Goal: Task Accomplishment & Management: Use online tool/utility

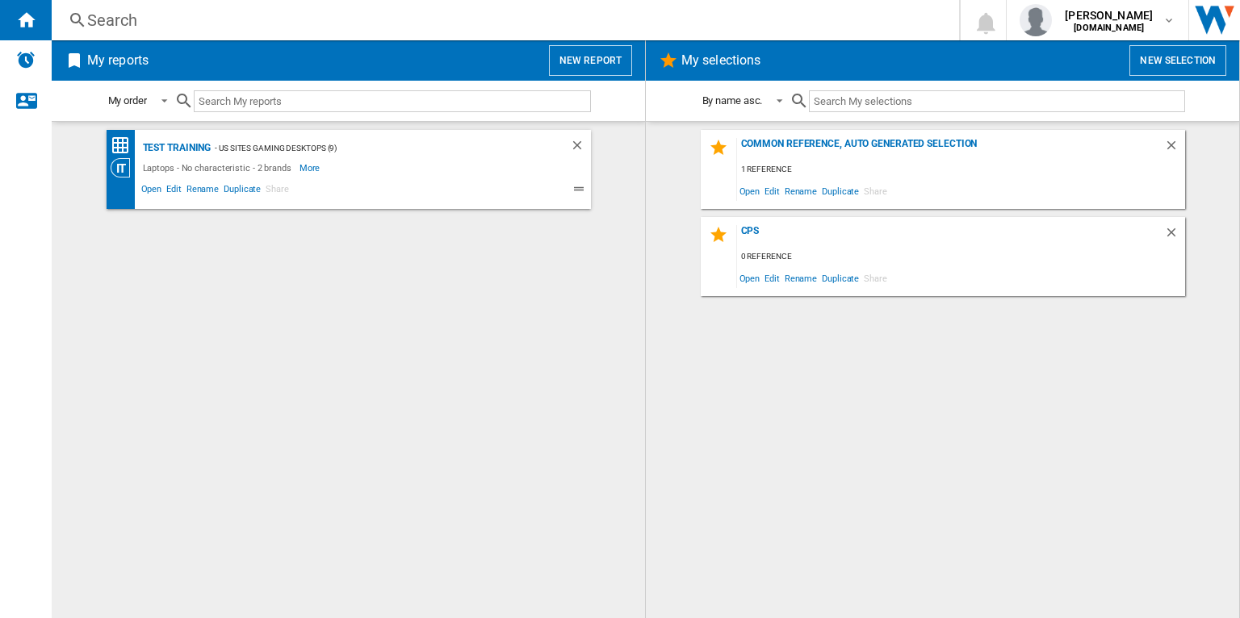
click at [577, 52] on button "New report" at bounding box center [590, 60] width 83 height 31
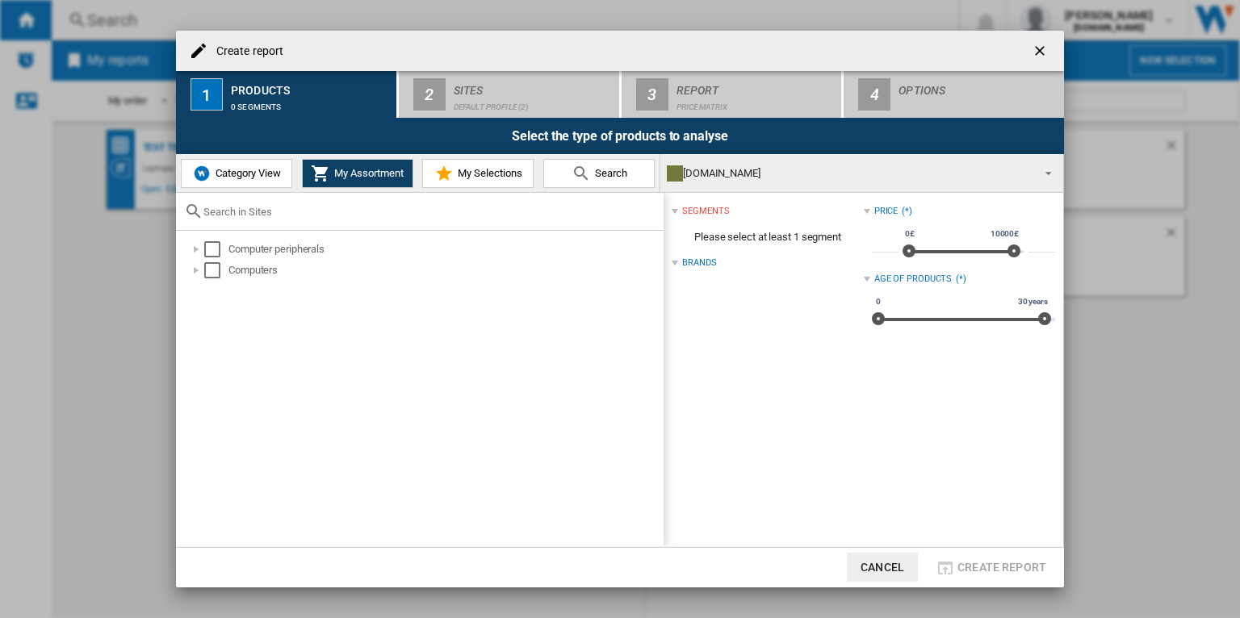
click at [156, 264] on div "Create report 1 Products 0 segments 2 Sites Default profile (2) 3 Report Price …" at bounding box center [620, 309] width 1240 height 618
click at [1033, 49] on ng-md-icon "getI18NText('BUTTONS.CLOSE_DIALOG')" at bounding box center [1041, 52] width 19 height 19
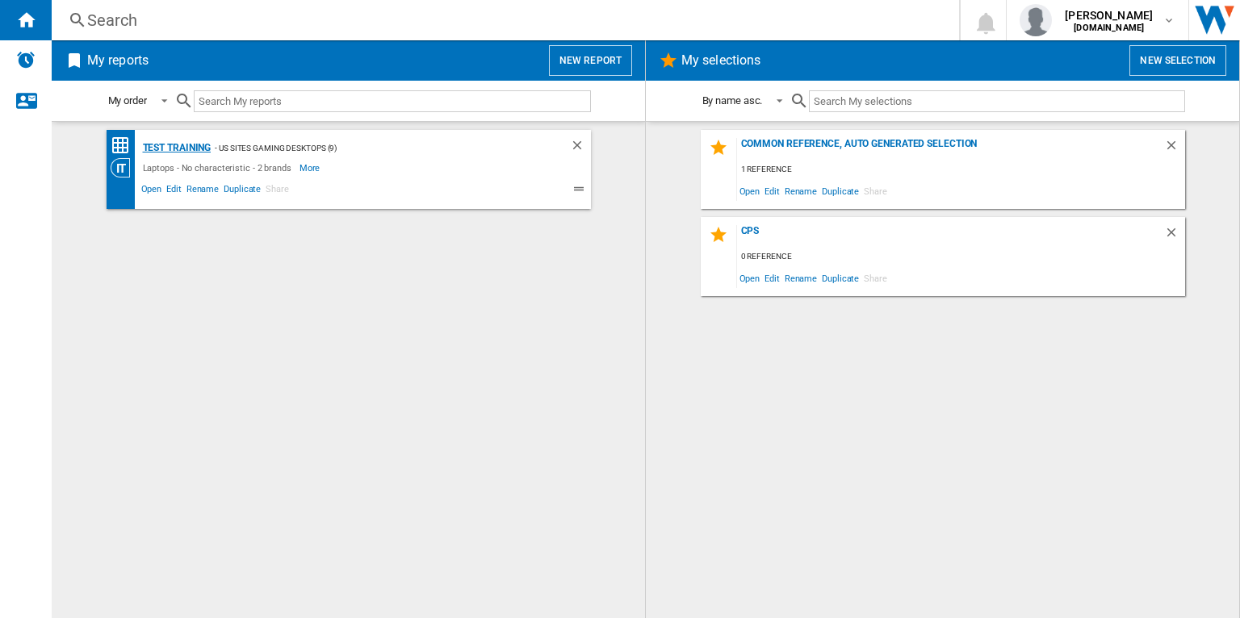
click at [190, 148] on div "Test Training" at bounding box center [175, 148] width 73 height 20
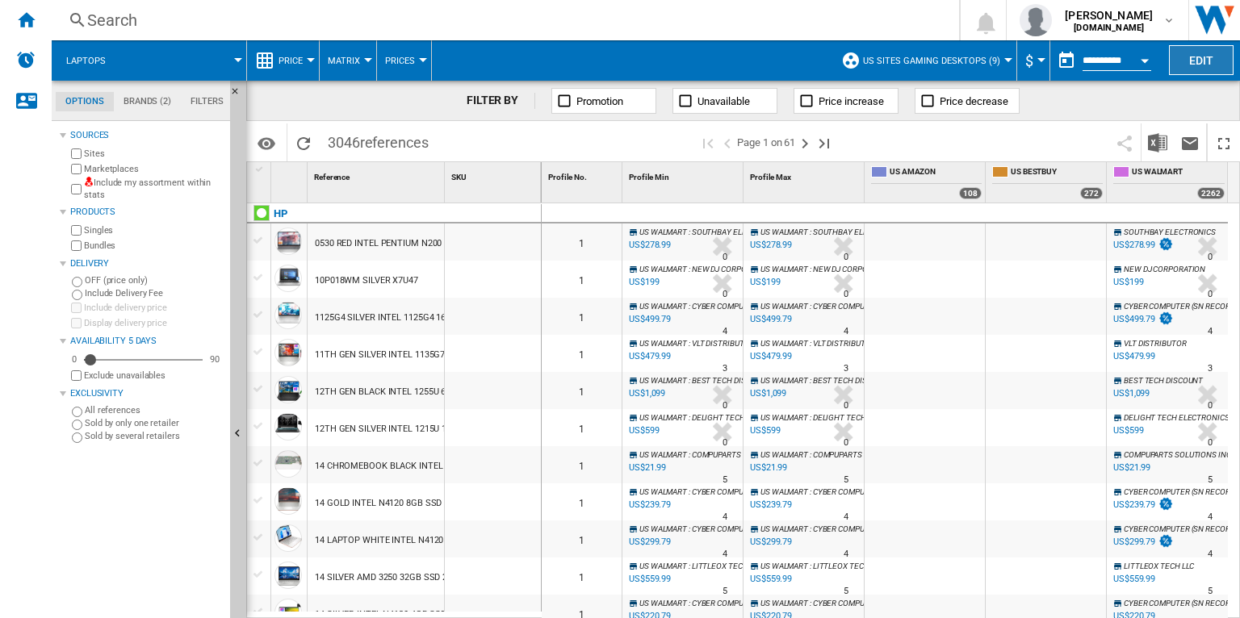
click at [1180, 68] on button "Edit" at bounding box center [1201, 60] width 65 height 30
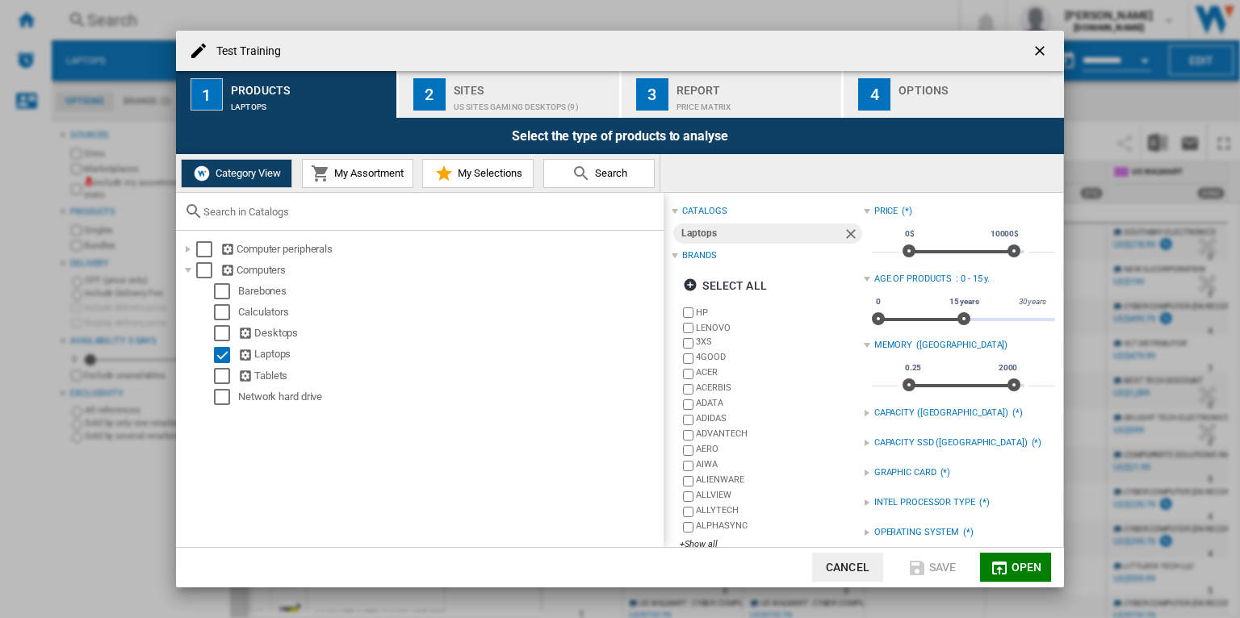
click at [760, 90] on div "Report" at bounding box center [756, 86] width 159 height 17
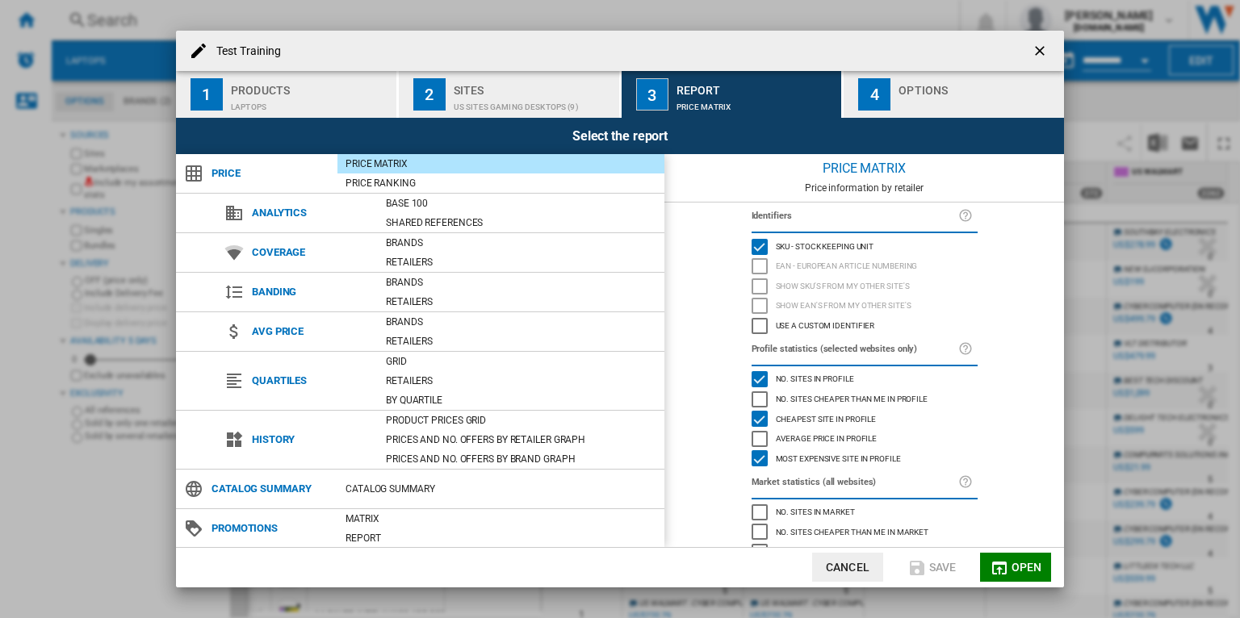
click at [921, 113] on button "4 Options" at bounding box center [954, 94] width 220 height 47
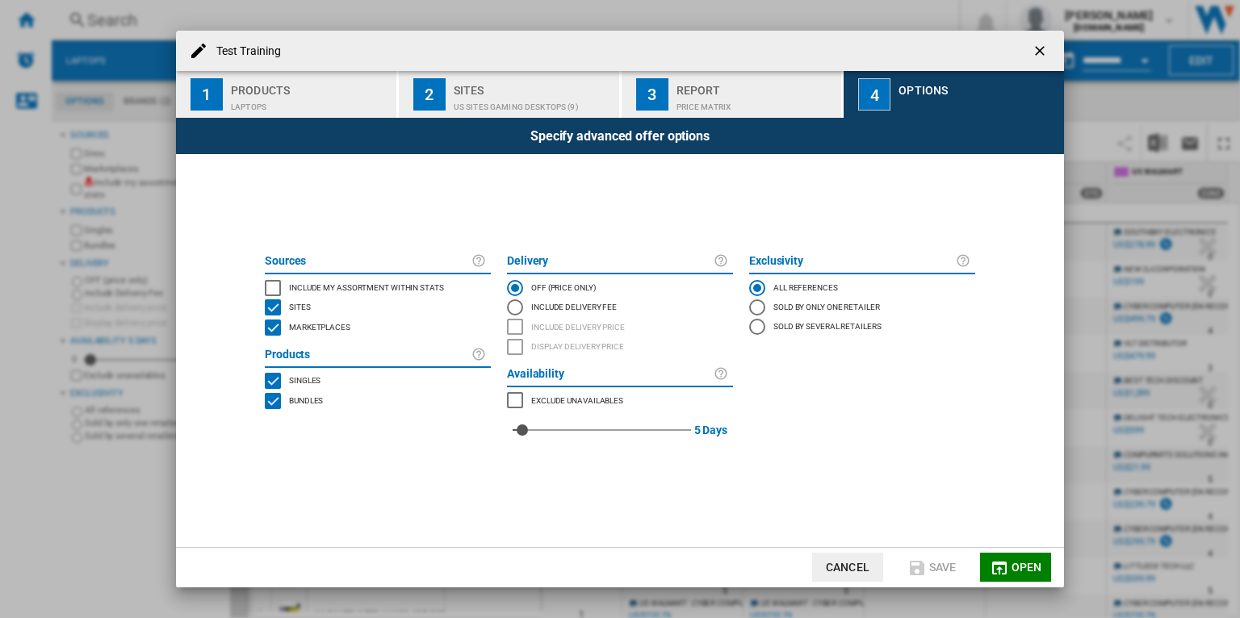
click at [776, 108] on div "Price Matrix" at bounding box center [756, 102] width 159 height 17
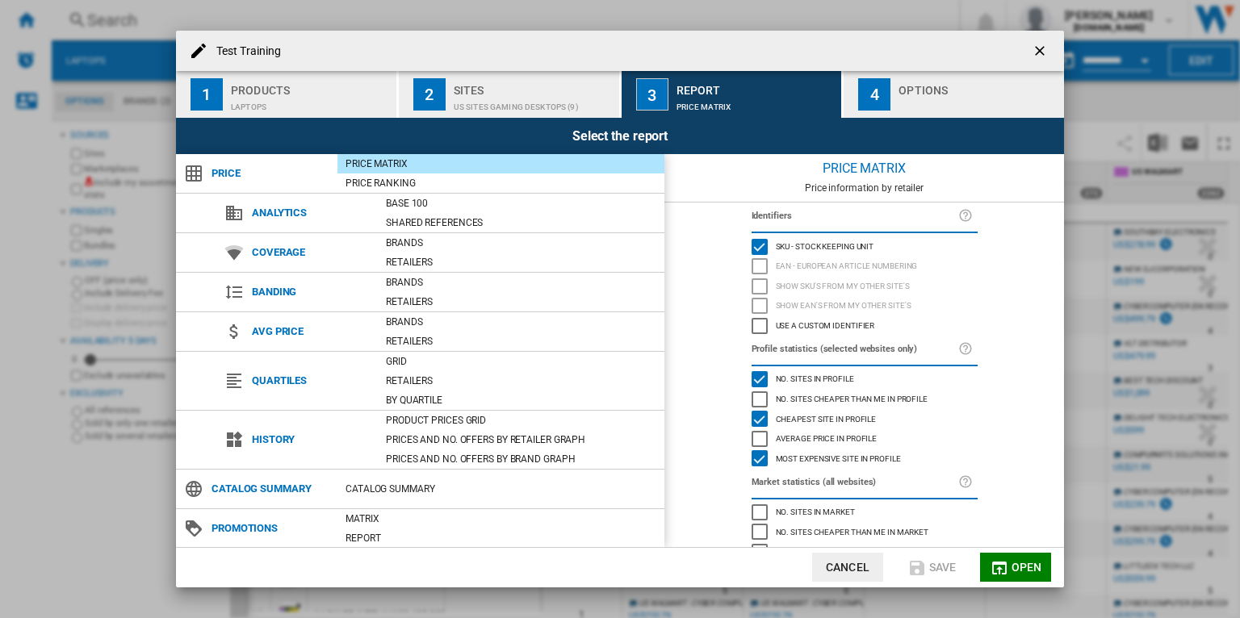
click at [761, 328] on div "Use a custom identifier" at bounding box center [760, 326] width 16 height 16
click at [277, 86] on div "Products" at bounding box center [310, 86] width 159 height 17
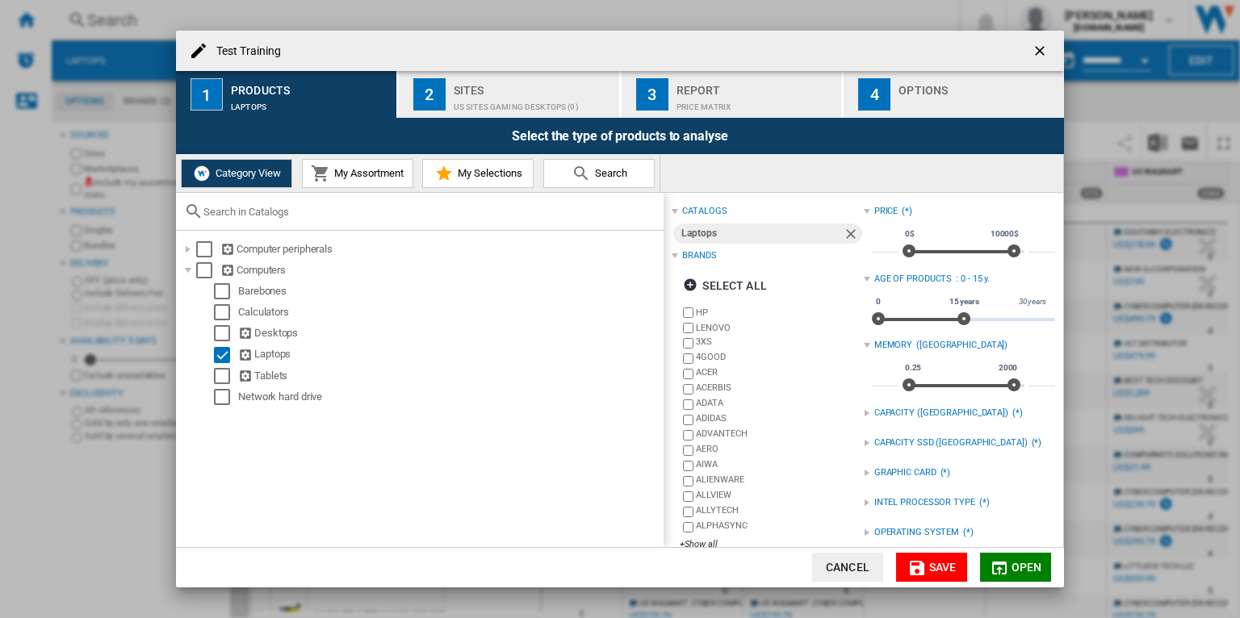
click at [348, 177] on span "My Assortment" at bounding box center [366, 173] width 73 height 12
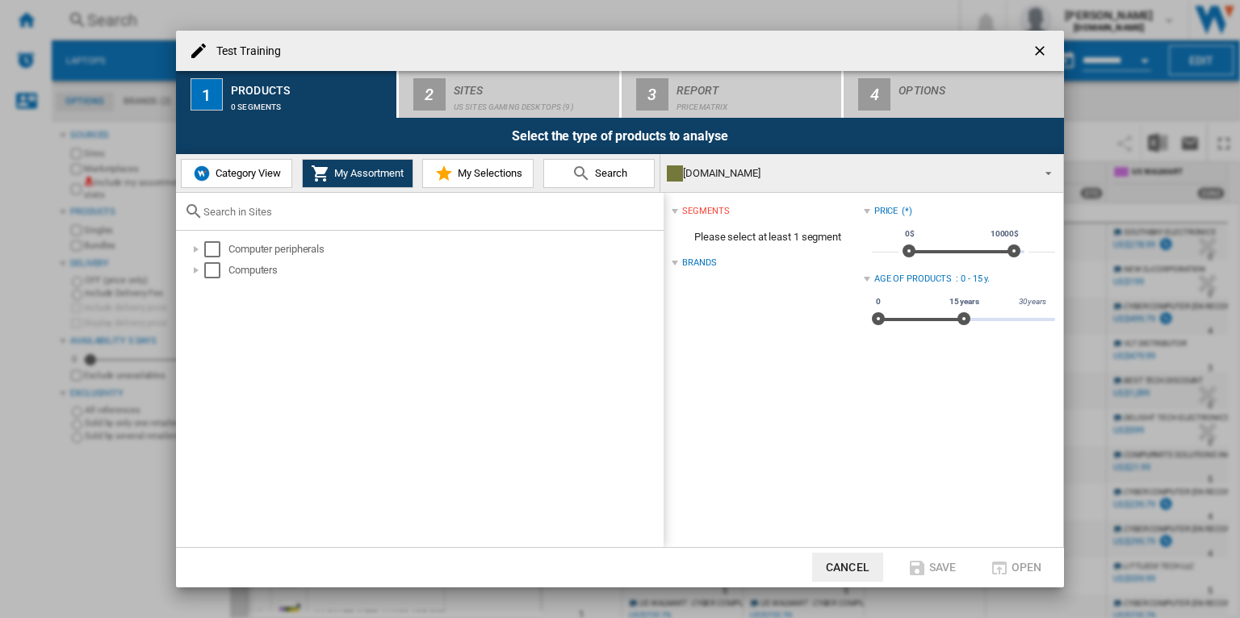
click at [675, 66] on div "Test Training" at bounding box center [620, 51] width 888 height 40
click at [215, 246] on div "Select" at bounding box center [212, 249] width 16 height 16
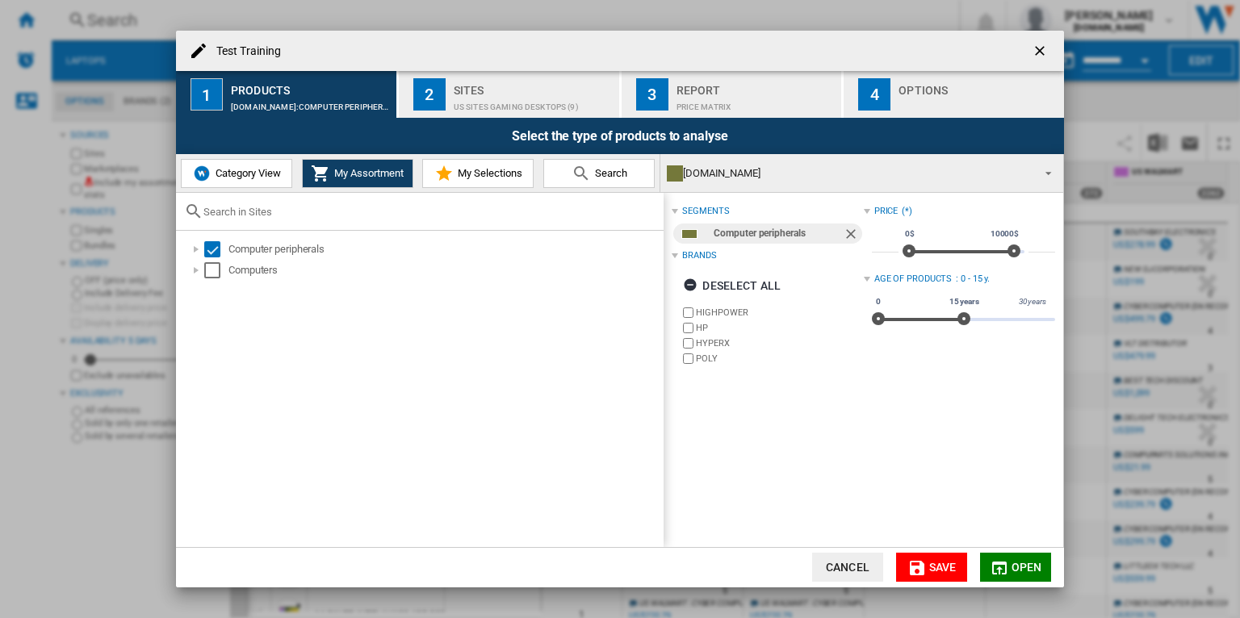
click at [774, 105] on div "Price Matrix" at bounding box center [756, 102] width 159 height 17
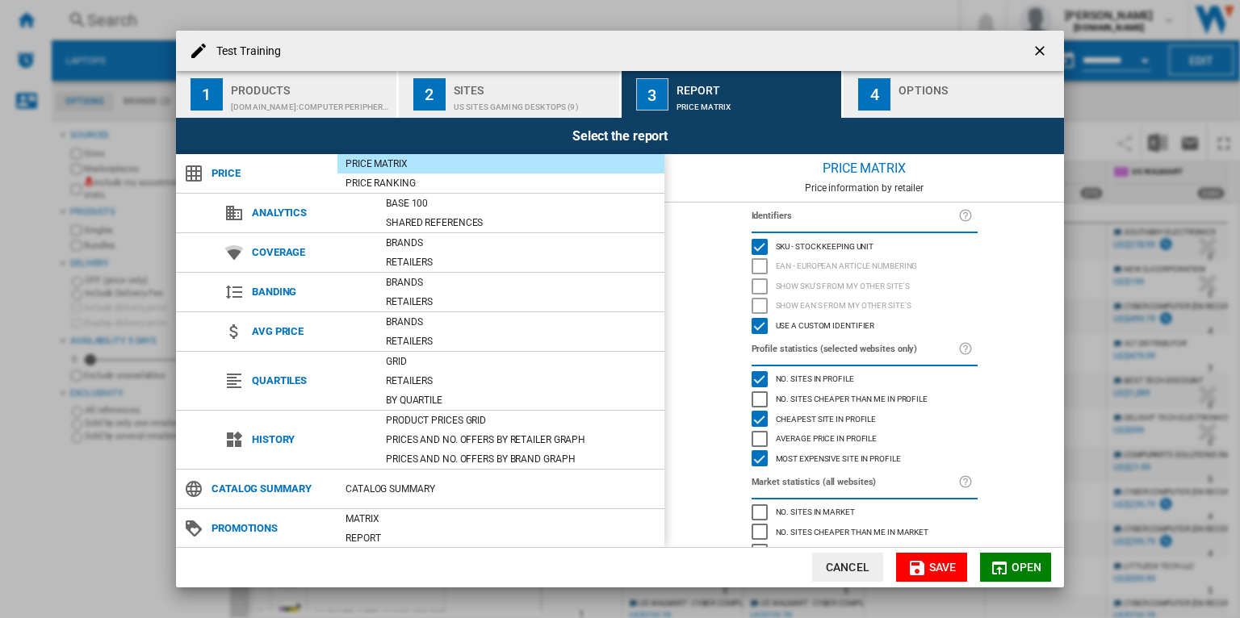
click at [1000, 567] on md-icon "Test Training ..." at bounding box center [999, 568] width 19 height 19
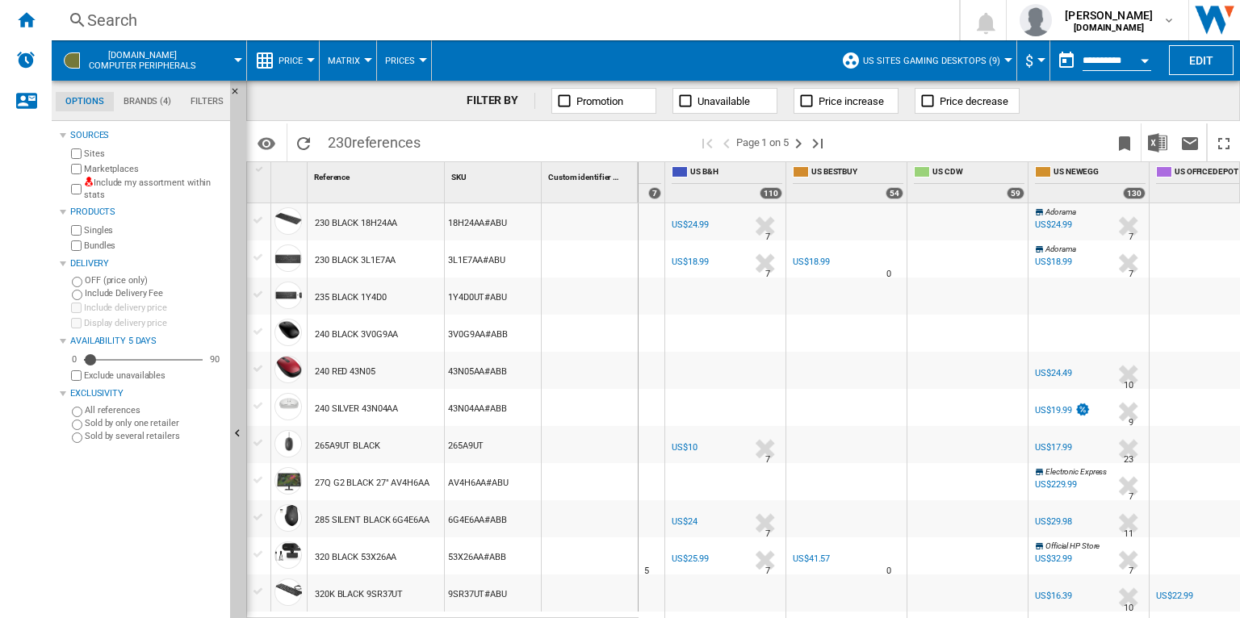
scroll to position [666, 411]
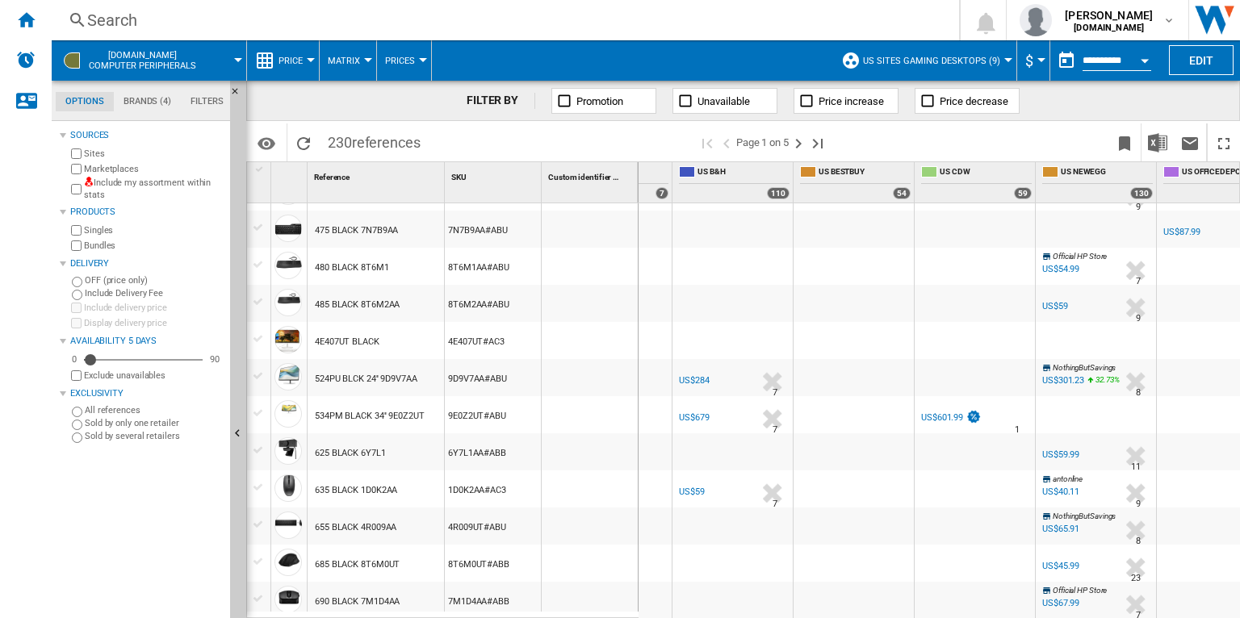
click at [944, 415] on div "US$601.99" at bounding box center [942, 418] width 42 height 10
click at [589, 181] on span "Custom identifier" at bounding box center [579, 177] width 63 height 9
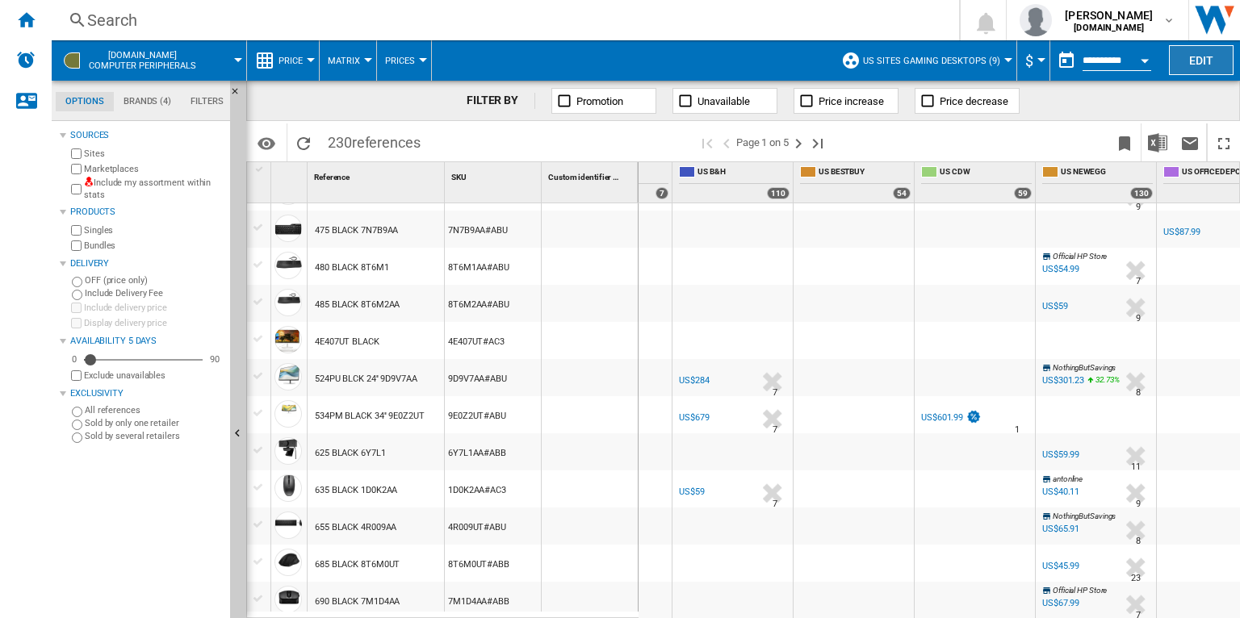
click at [1183, 52] on button "Edit" at bounding box center [1201, 60] width 65 height 30
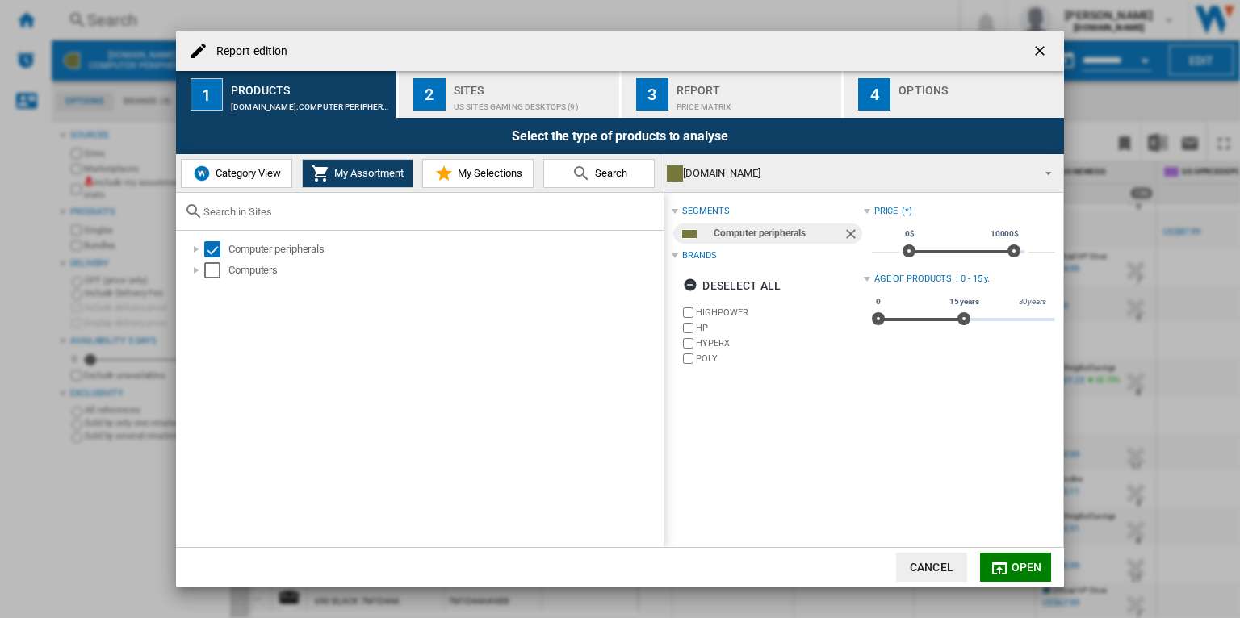
click at [270, 176] on span "Category View" at bounding box center [246, 173] width 69 height 12
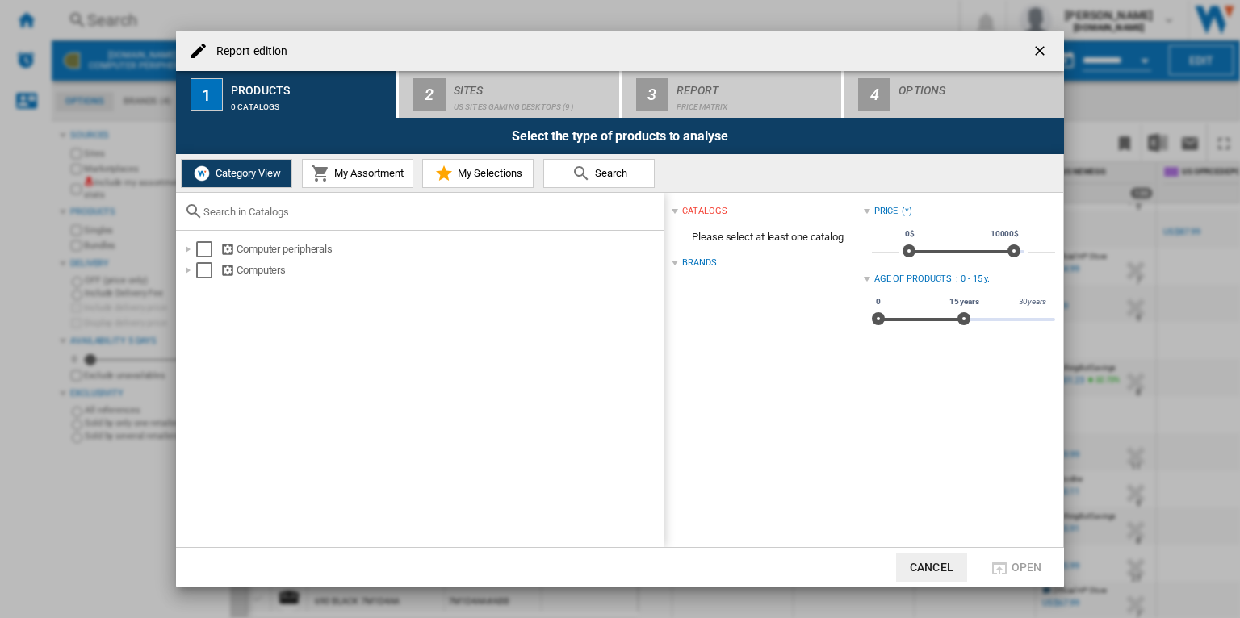
click at [1045, 49] on ng-md-icon "getI18NText('BUTTONS.CLOSE_DIALOG')" at bounding box center [1041, 52] width 19 height 19
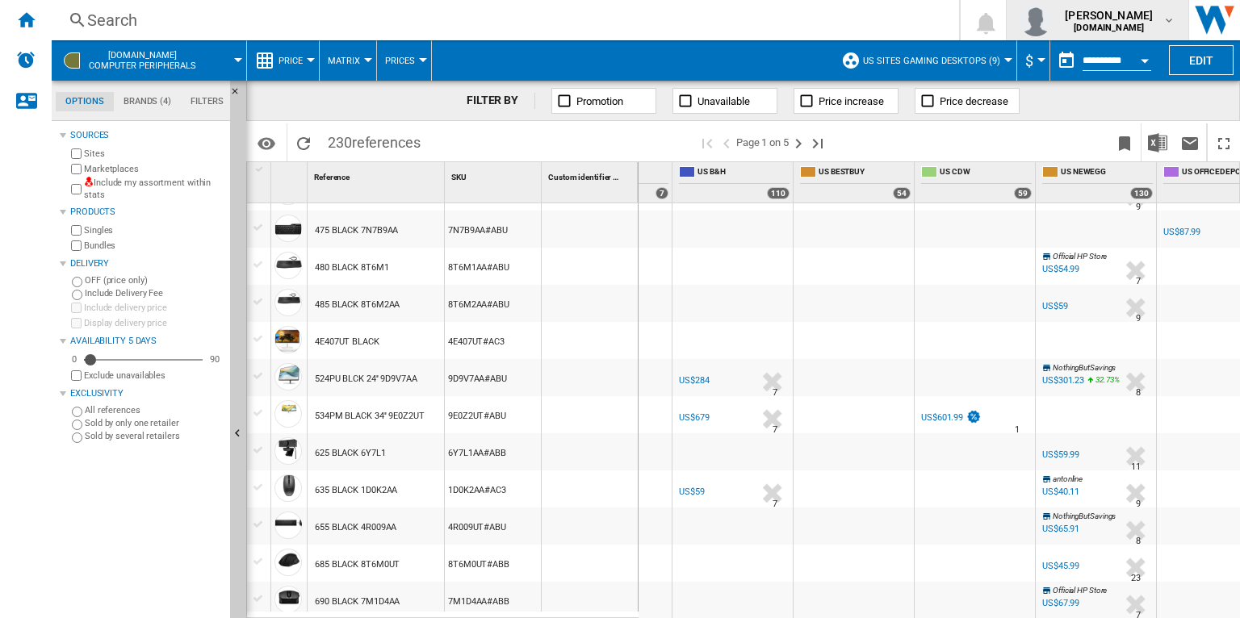
click at [1112, 25] on b "[DOMAIN_NAME]" at bounding box center [1109, 28] width 70 height 10
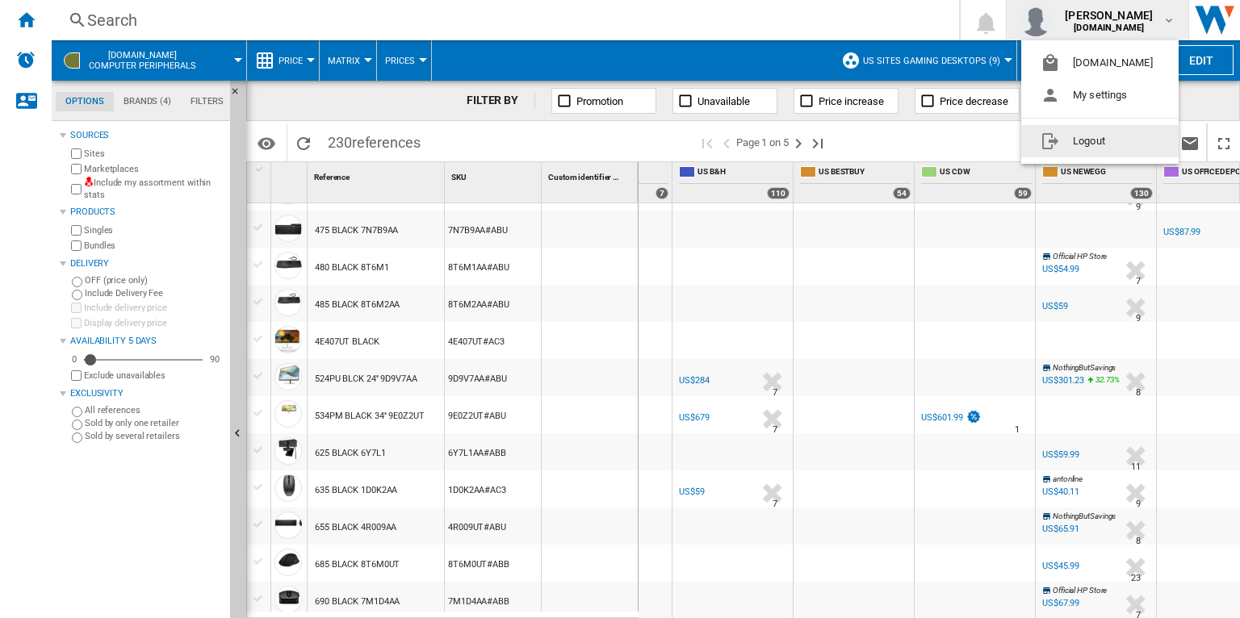
click at [1060, 148] on button "Logout" at bounding box center [1099, 141] width 157 height 32
